Goal: Communication & Community: Answer question/provide support

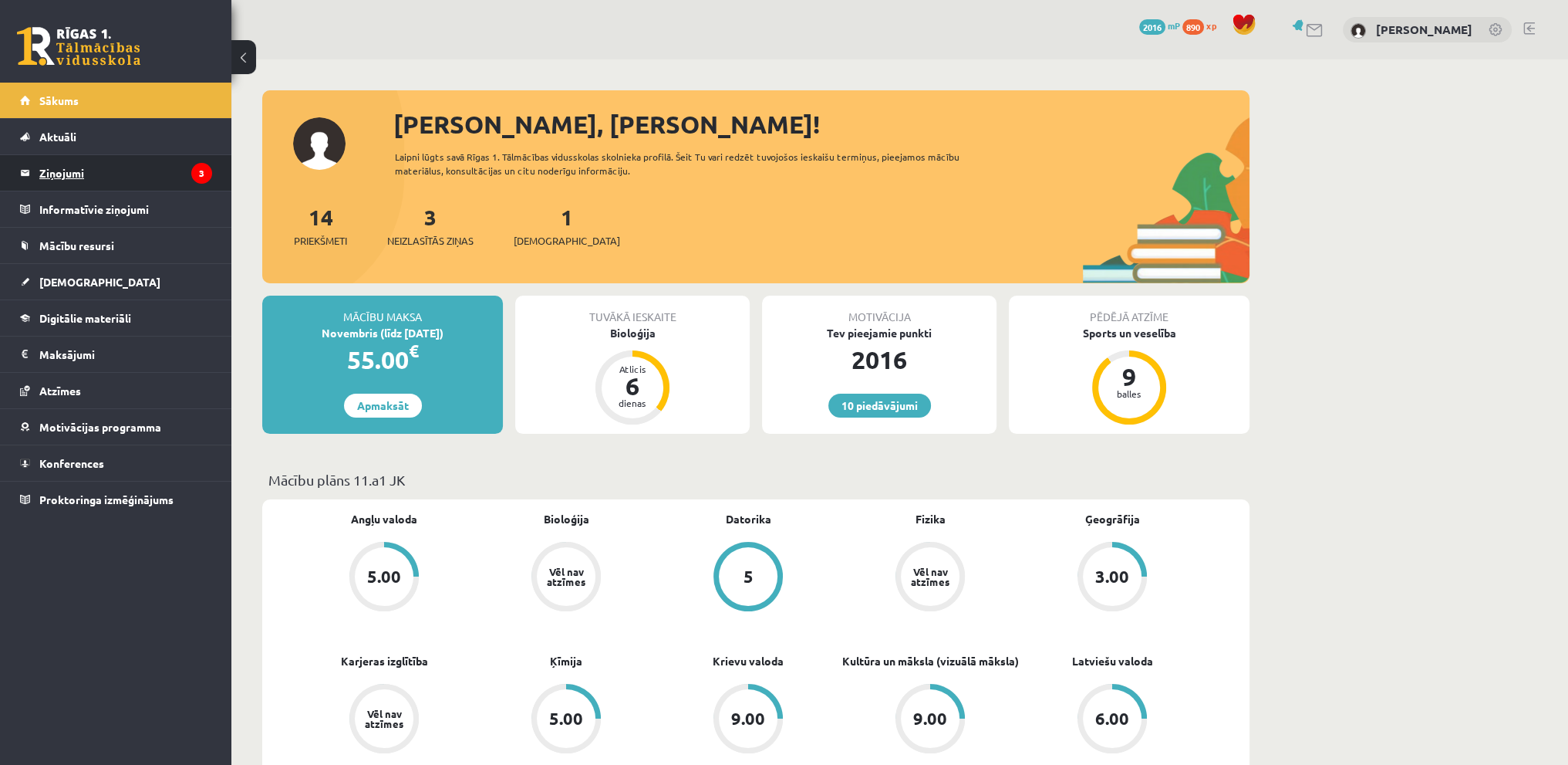
click at [64, 171] on legend "Ziņojumi 3" at bounding box center [125, 172] width 173 height 36
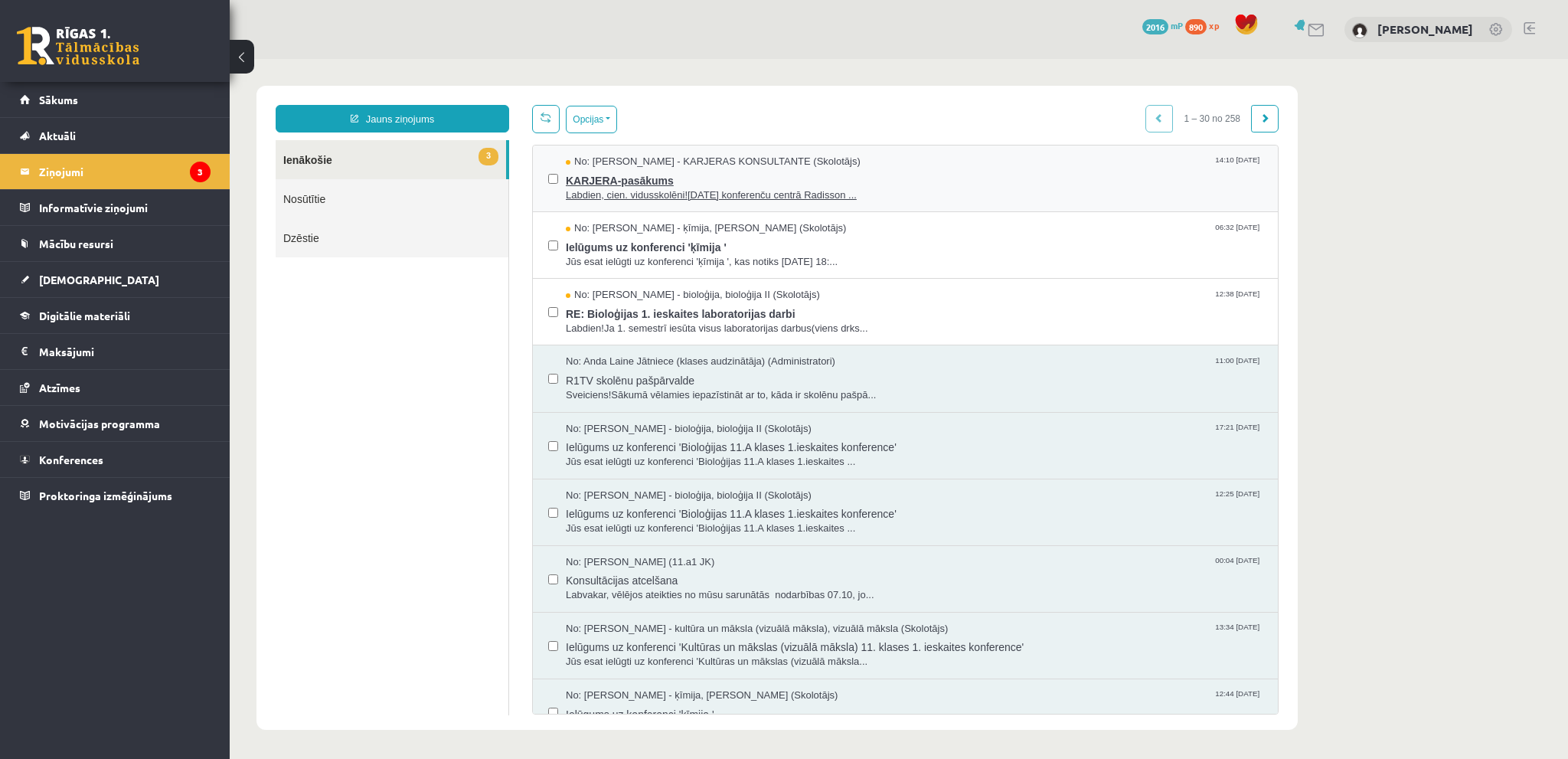
click at [701, 193] on span "Labdien, cien. vidusskolēni![DATE] konferenču centrā Radisson ..." at bounding box center [914, 195] width 697 height 15
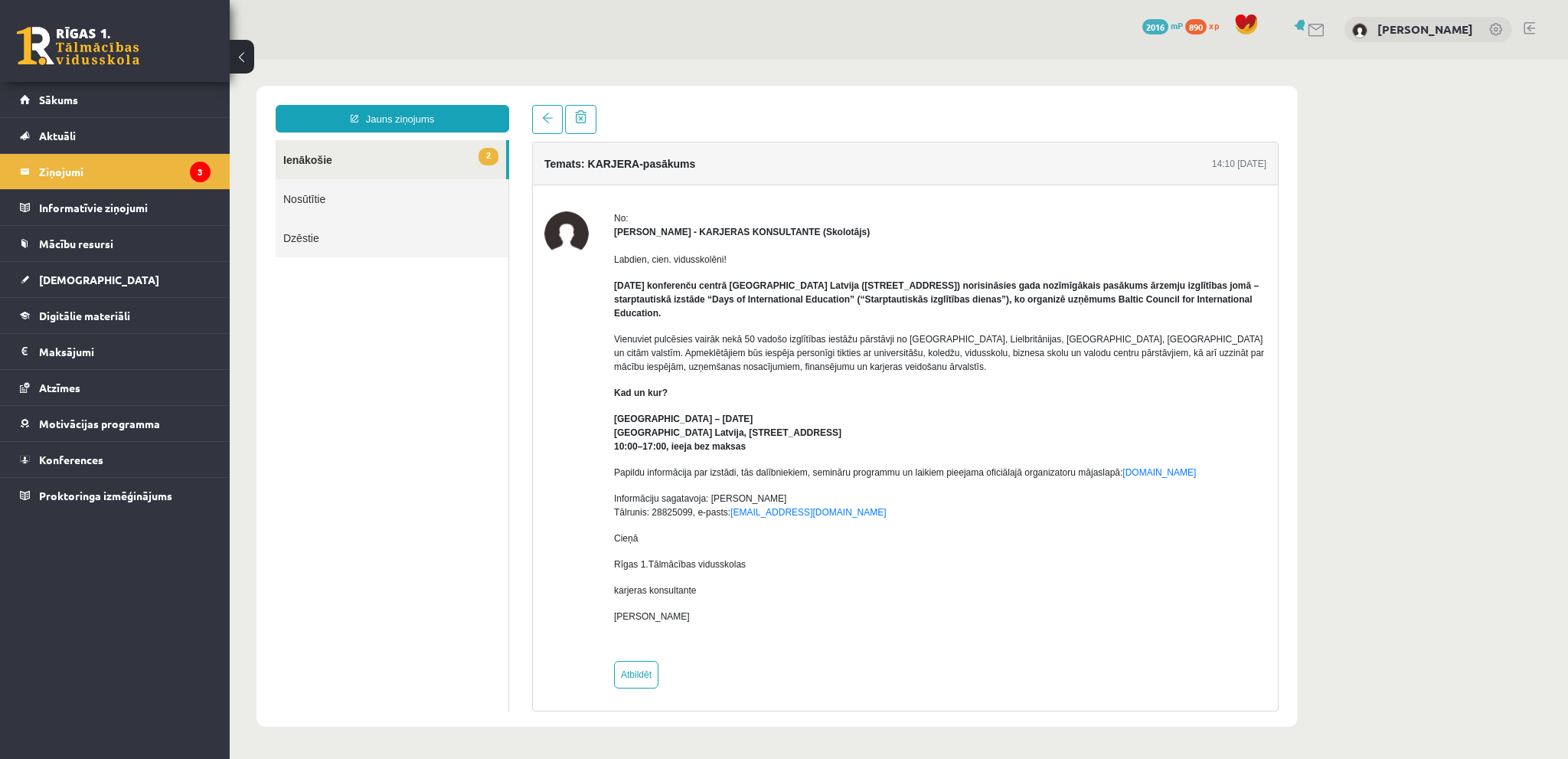
click at [371, 156] on link "2 Ienākošie" at bounding box center [390, 159] width 231 height 39
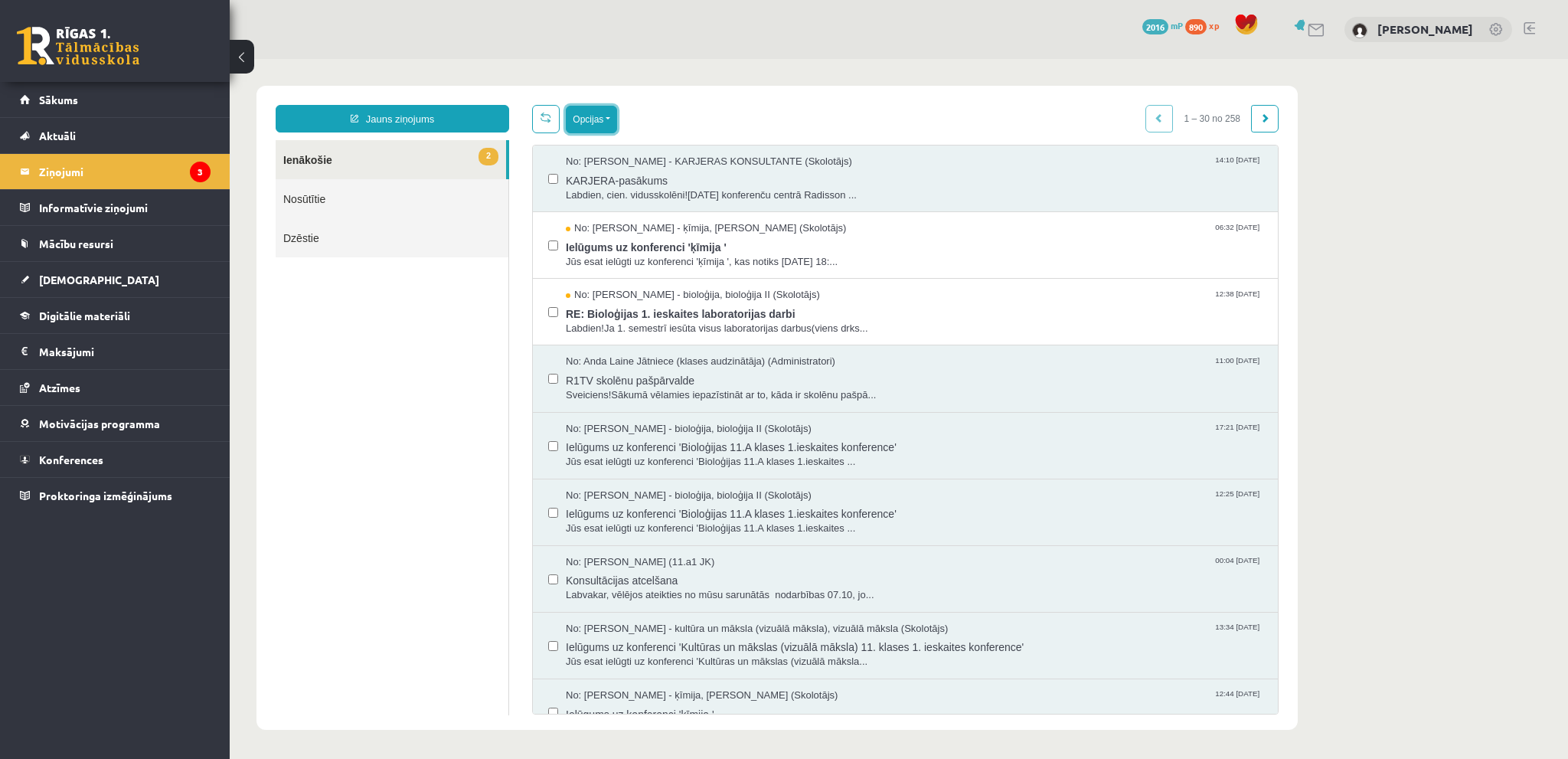
click at [613, 122] on button "Opcijas" at bounding box center [591, 119] width 51 height 28
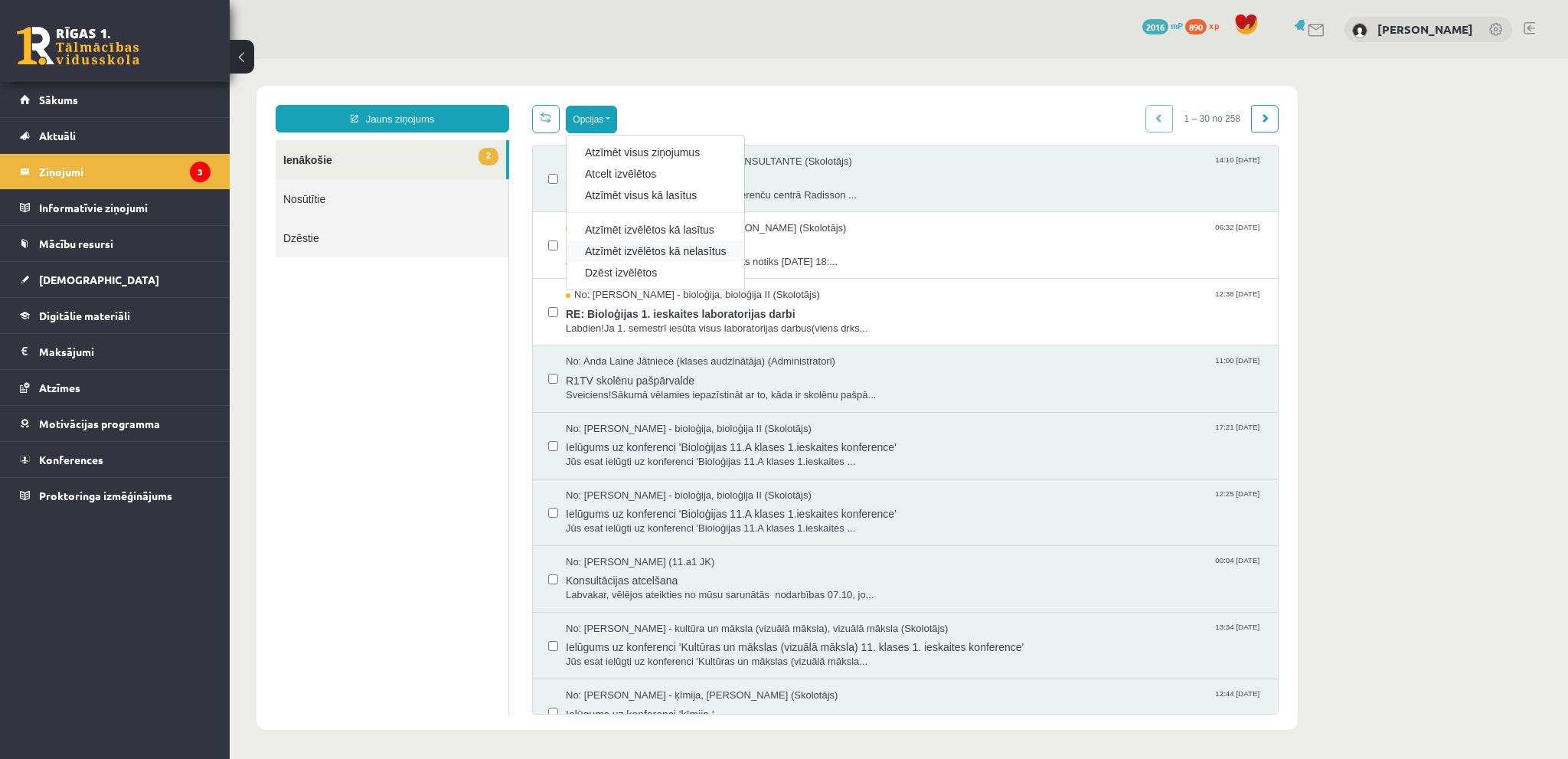
click at [725, 246] on div "Atzīmēt izvēlētos kā nelasītus" at bounding box center [655, 250] width 178 height 22
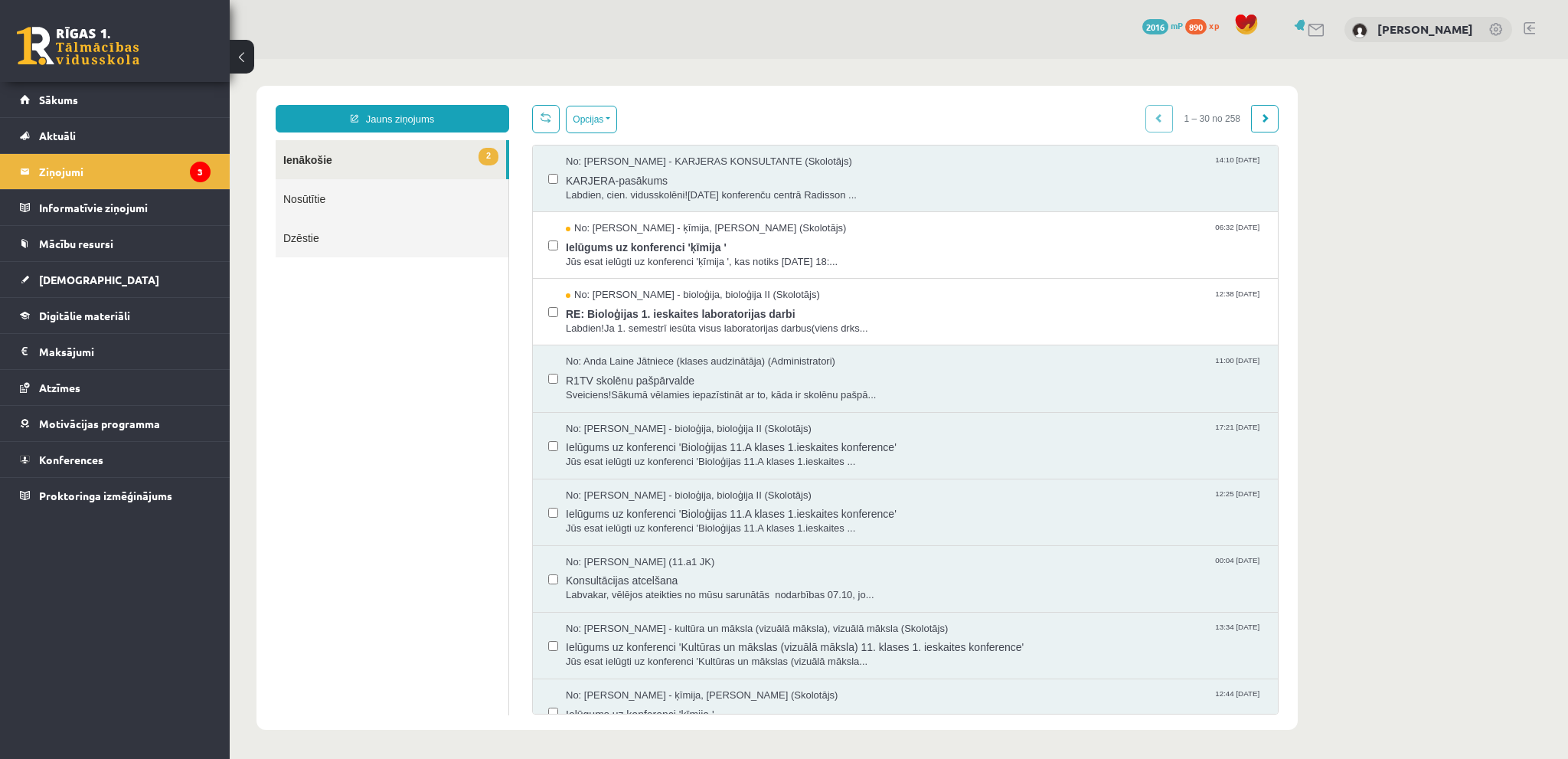
click at [470, 316] on ul "2 Ienākošie Nosūtītie Dzēstie" at bounding box center [392, 427] width 233 height 575
click at [85, 114] on link "Sākums" at bounding box center [115, 99] width 191 height 35
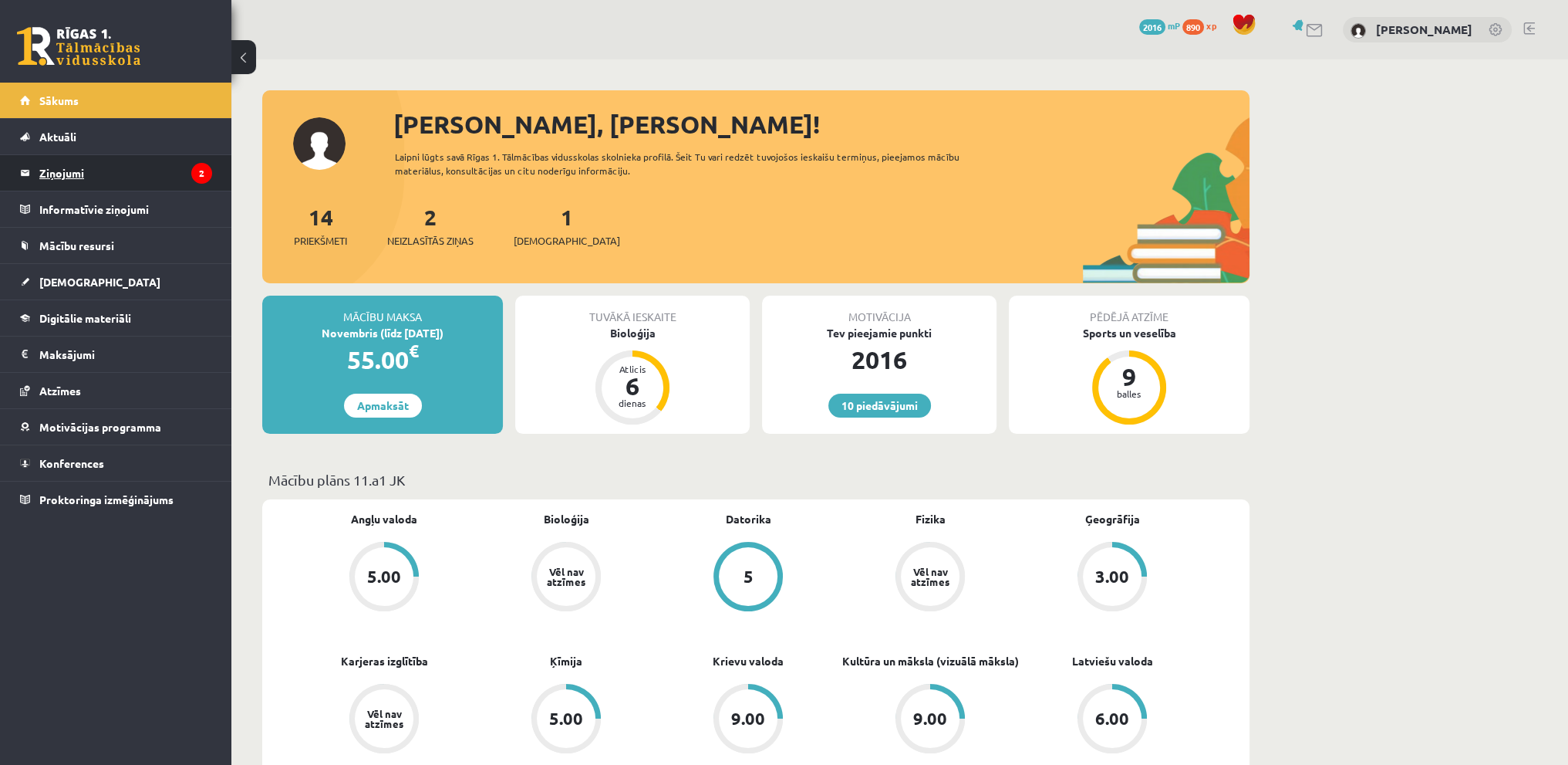
click at [43, 176] on legend "Ziņojumi 2" at bounding box center [125, 172] width 173 height 36
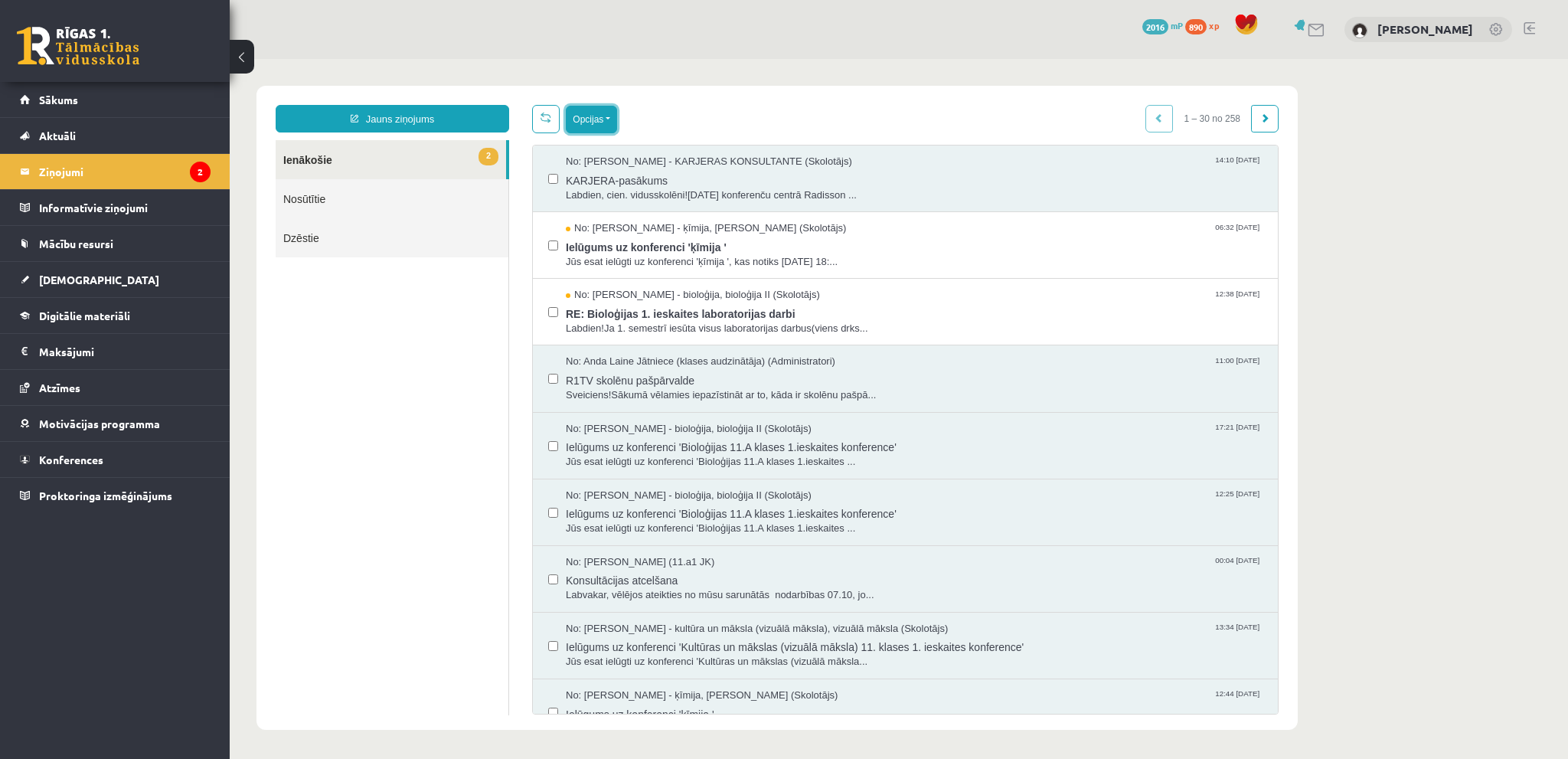
click at [607, 116] on button "Opcijas" at bounding box center [591, 119] width 51 height 28
click at [723, 247] on link "Atzīmēt izvēlētos kā nelasītus" at bounding box center [654, 251] width 141 height 16
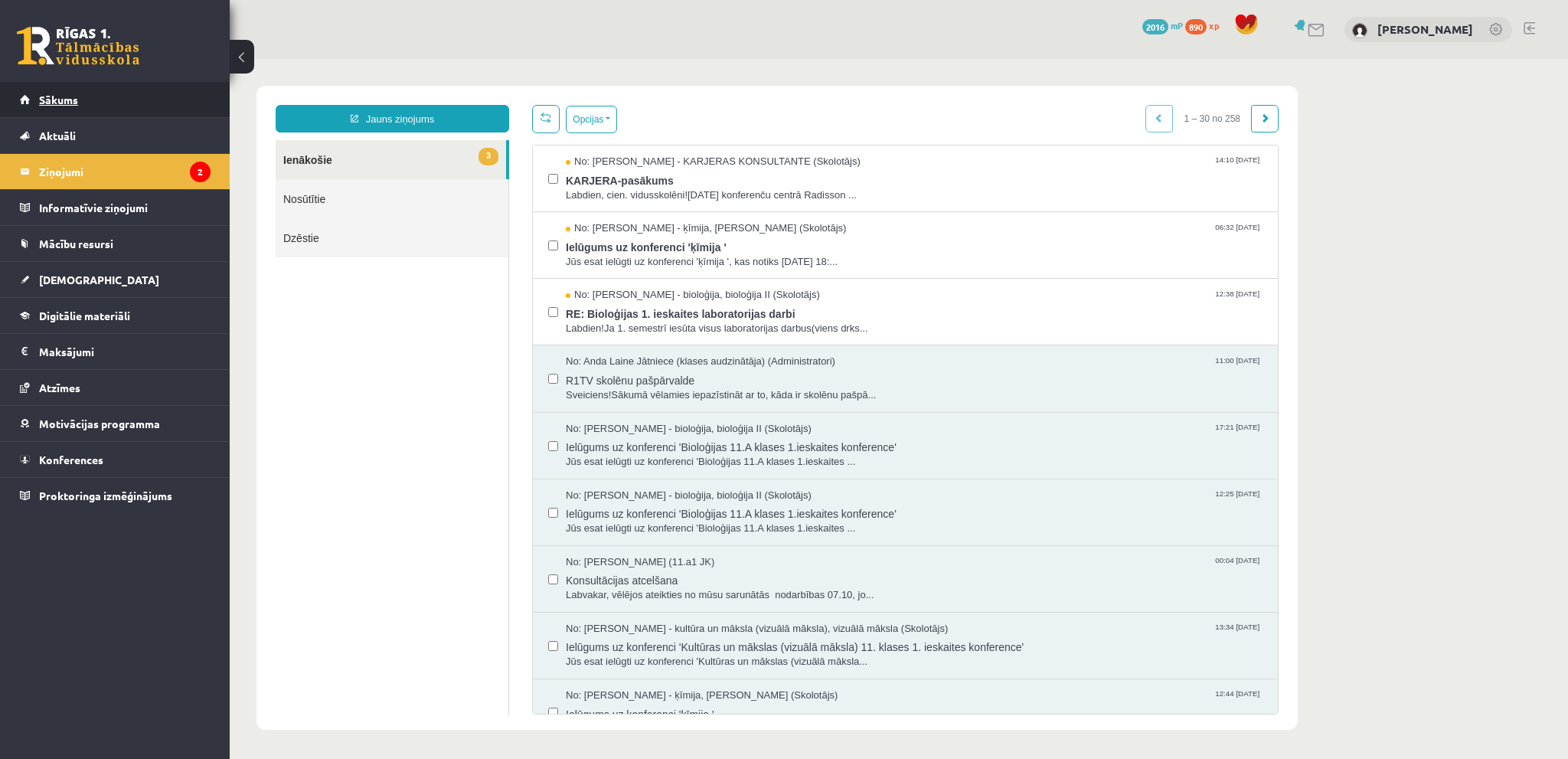
click at [51, 95] on span "Sākums" at bounding box center [58, 99] width 39 height 14
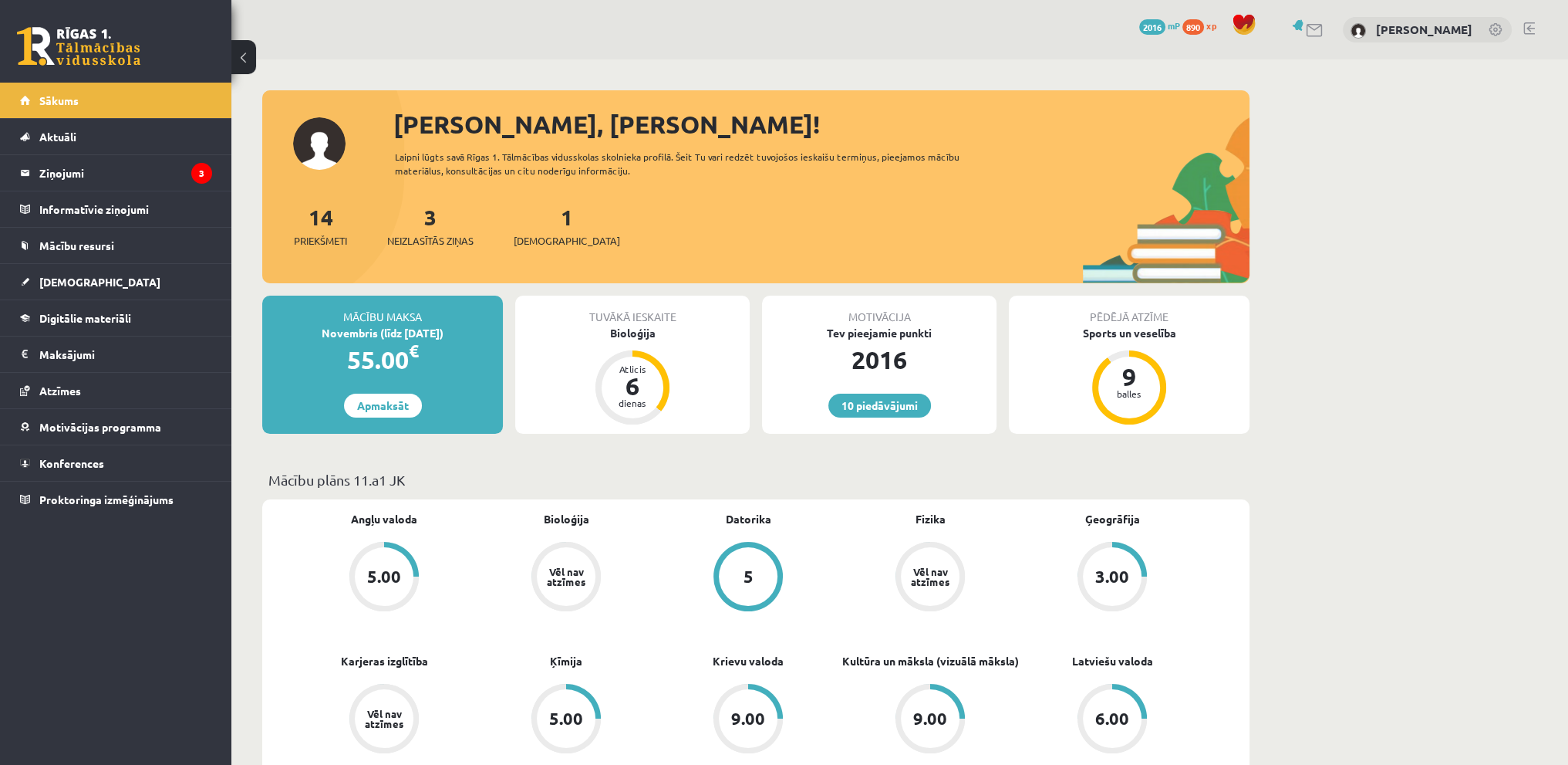
click at [1526, 28] on link at bounding box center [1529, 29] width 11 height 12
